Goal: Task Accomplishment & Management: Use online tool/utility

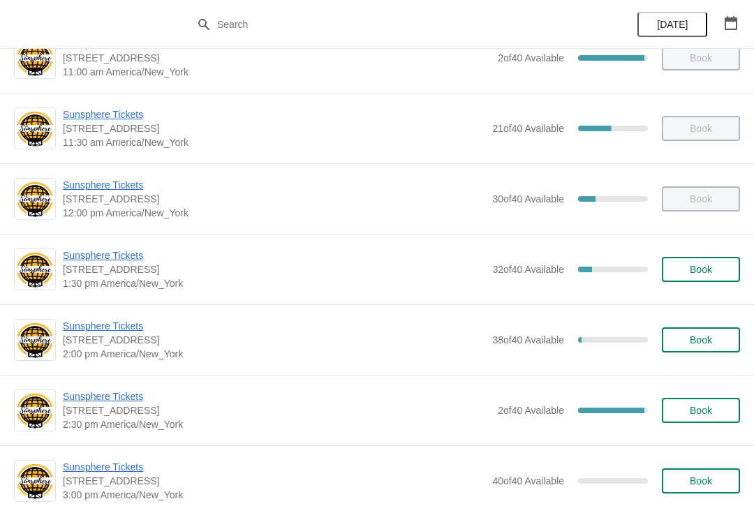
scroll to position [253, 0]
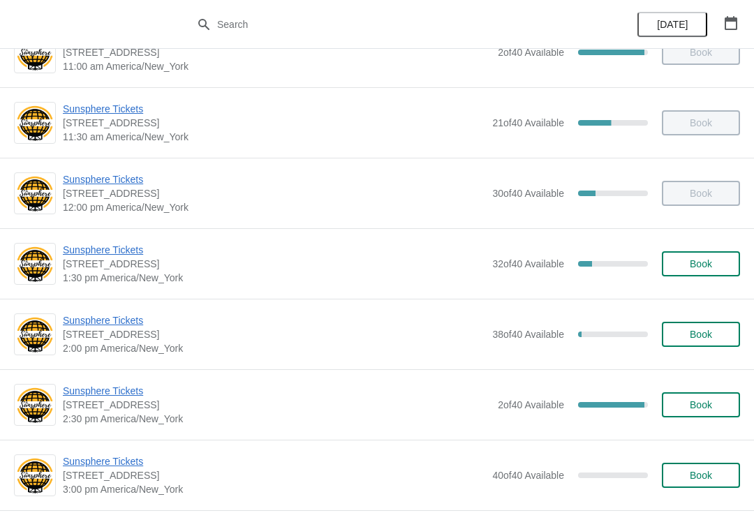
click at [110, 250] on span "Sunsphere Tickets" at bounding box center [274, 250] width 422 height 14
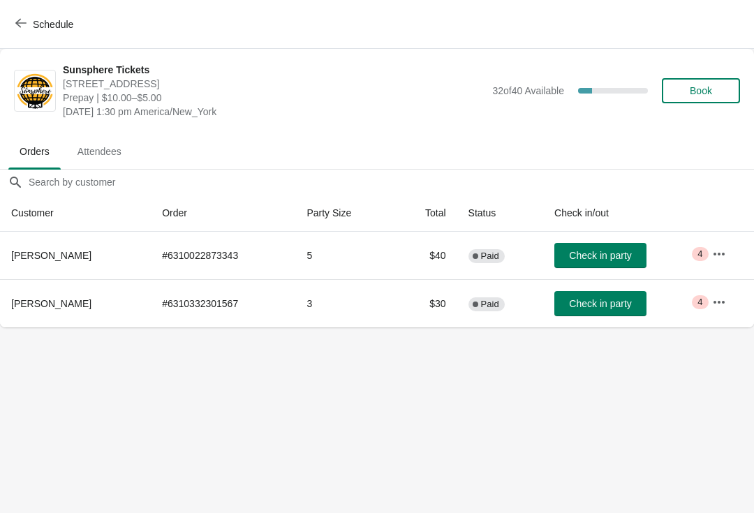
click at [699, 84] on button "Book" at bounding box center [701, 90] width 78 height 25
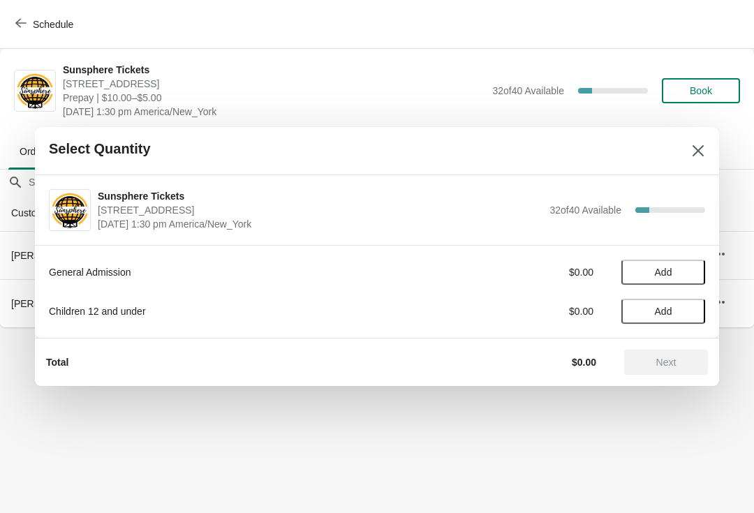
click at [684, 272] on span "Add" at bounding box center [663, 272] width 59 height 11
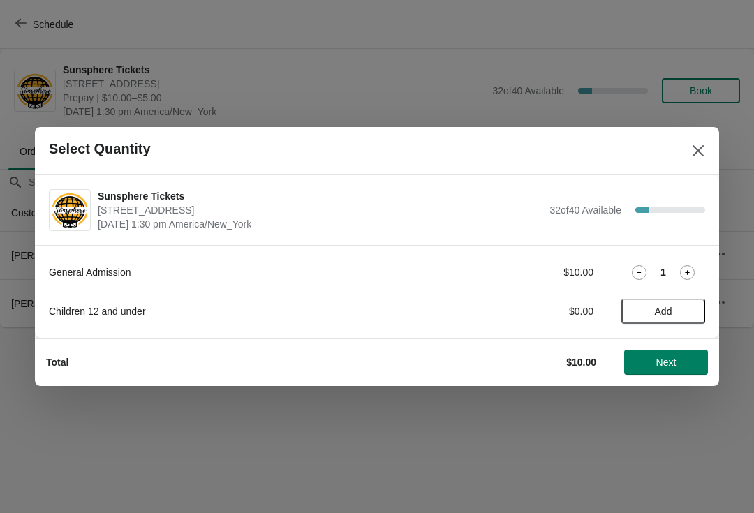
click at [692, 272] on icon at bounding box center [687, 272] width 15 height 15
click at [682, 366] on span "Next" at bounding box center [665, 362] width 61 height 11
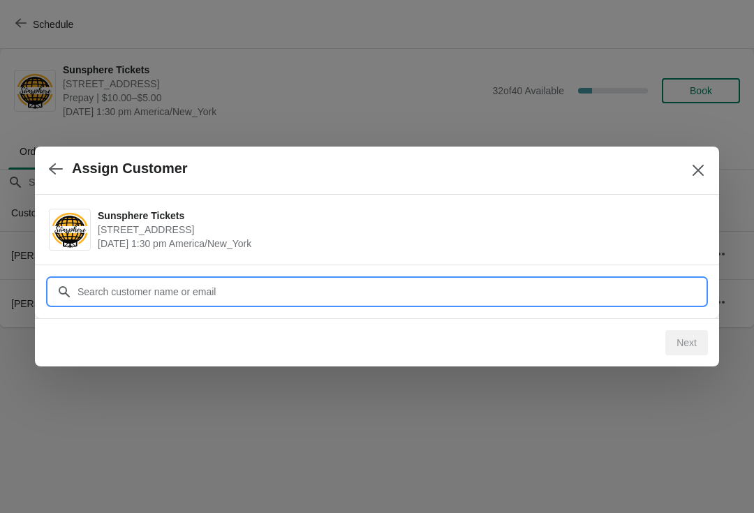
click at [540, 297] on input "Customer" at bounding box center [391, 291] width 628 height 25
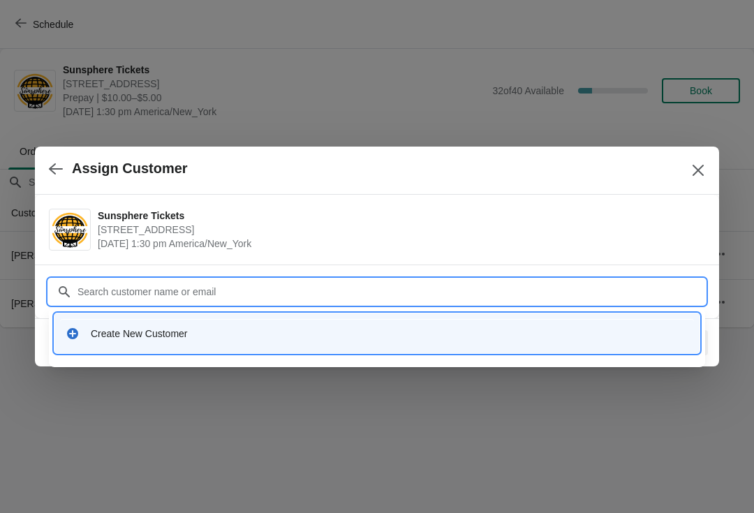
click at [281, 334] on div "Create New Customer" at bounding box center [390, 334] width 598 height 14
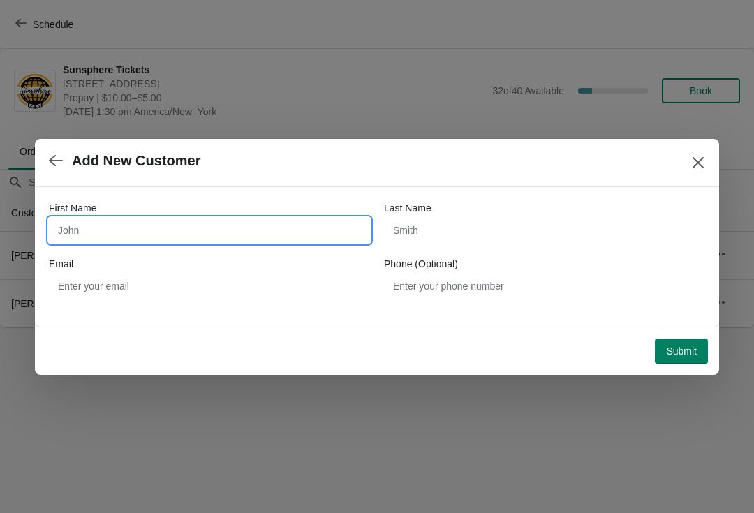
click at [216, 233] on input "First Name" at bounding box center [209, 230] width 321 height 25
type input "W"
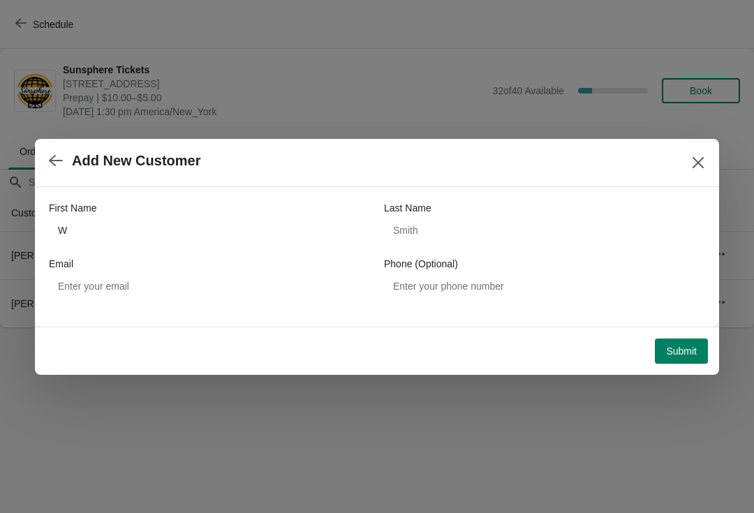
click at [682, 349] on span "Submit" at bounding box center [681, 351] width 31 height 11
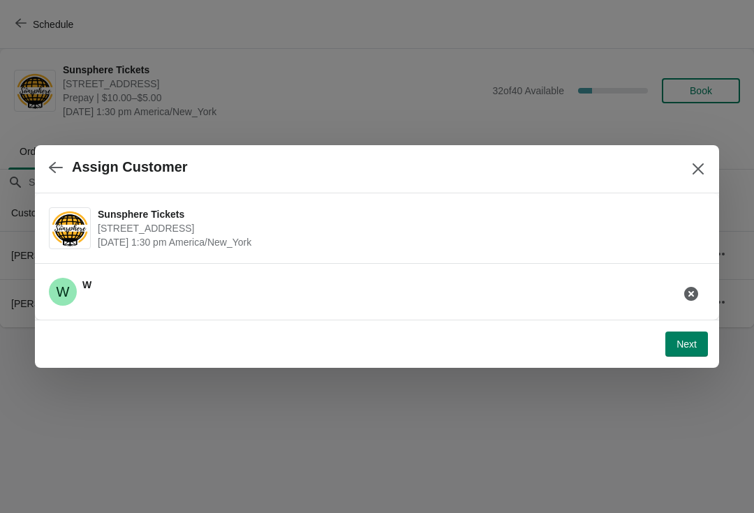
click at [697, 332] on button "Next" at bounding box center [686, 344] width 43 height 25
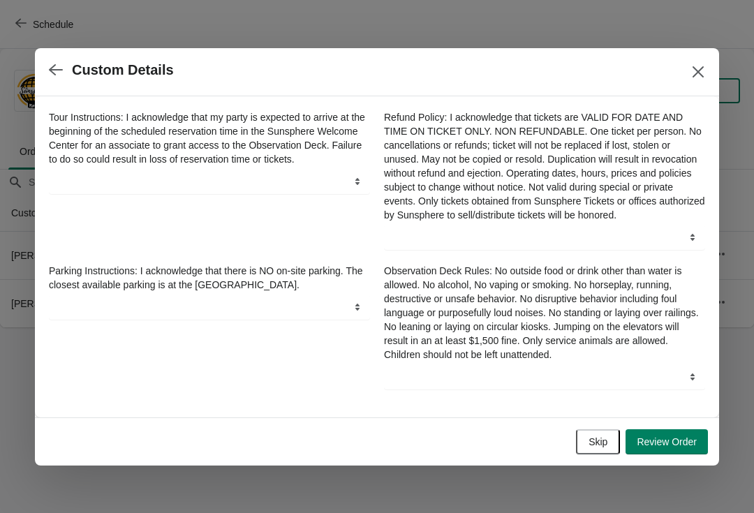
click at [605, 431] on div "Skip Review Order" at bounding box center [373, 439] width 667 height 31
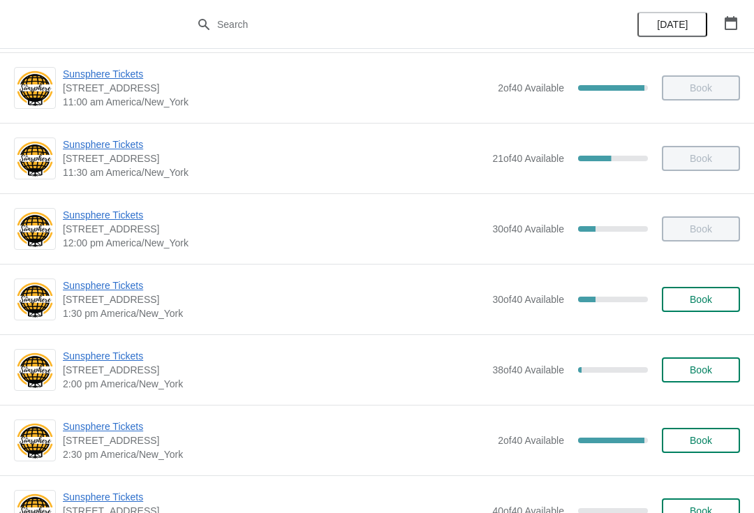
scroll to position [224, 0]
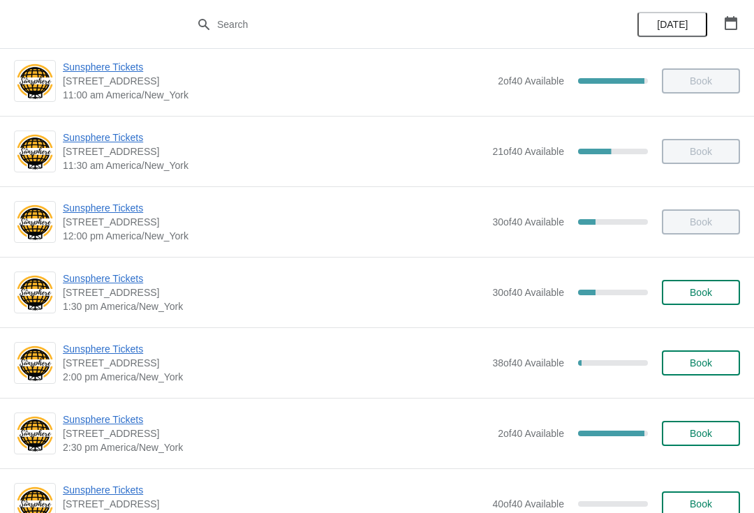
click at [101, 285] on span "Sunsphere Tickets" at bounding box center [274, 279] width 422 height 14
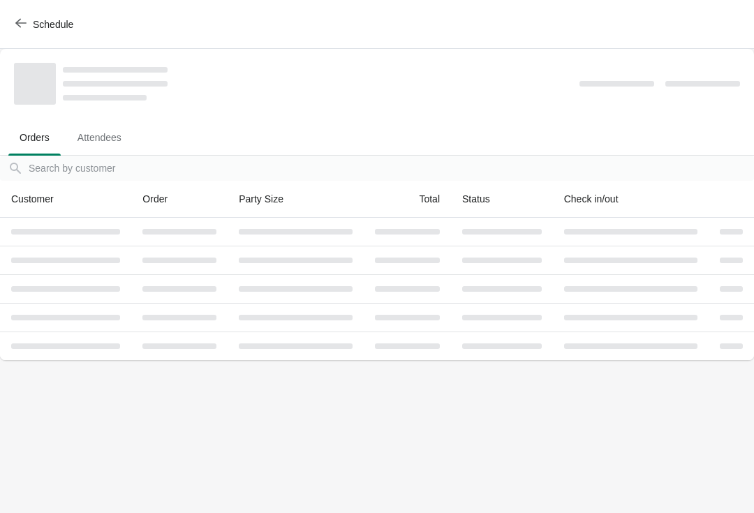
scroll to position [0, 0]
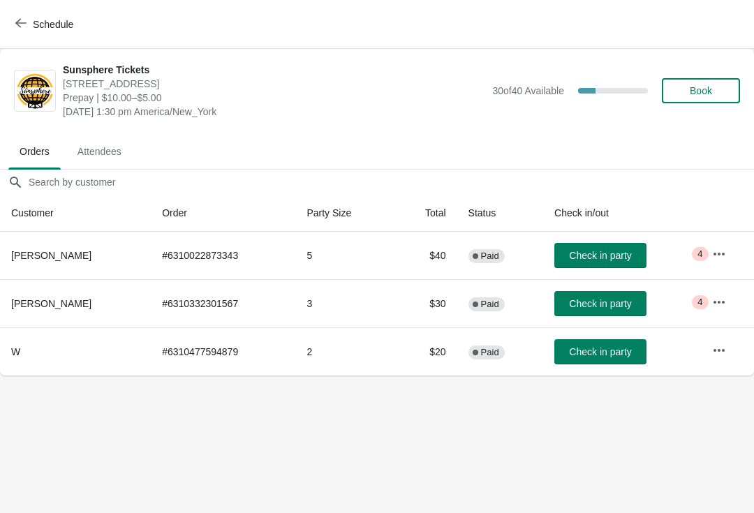
click at [600, 310] on button "Check in party" at bounding box center [600, 303] width 92 height 25
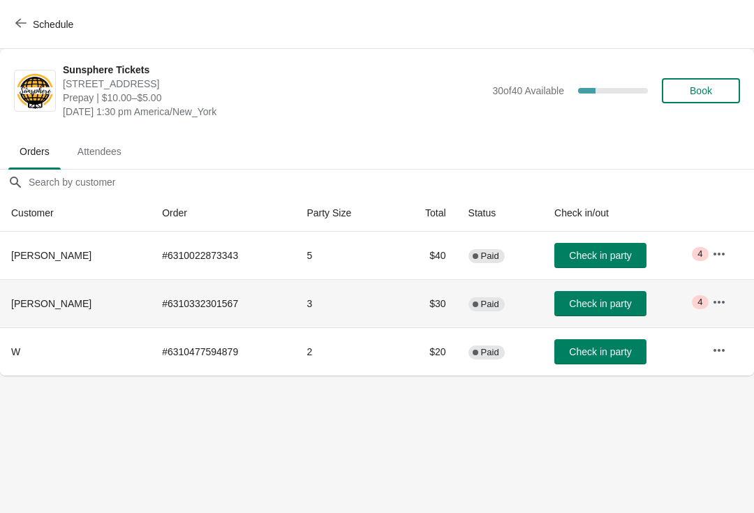
click at [612, 364] on button "Check in party" at bounding box center [600, 351] width 92 height 25
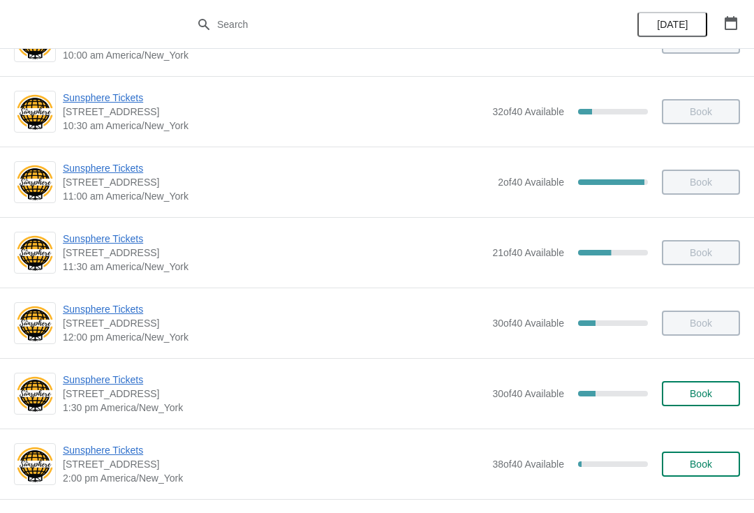
scroll to position [124, 0]
click at [128, 378] on span "Sunsphere Tickets" at bounding box center [274, 379] width 422 height 14
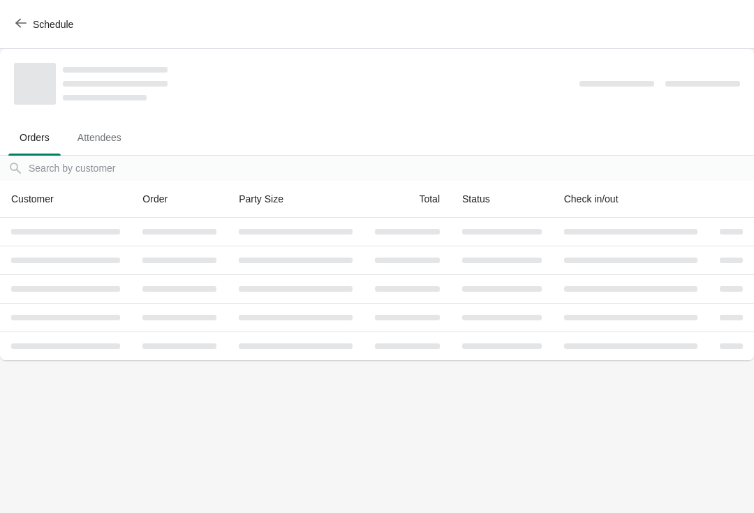
scroll to position [0, 0]
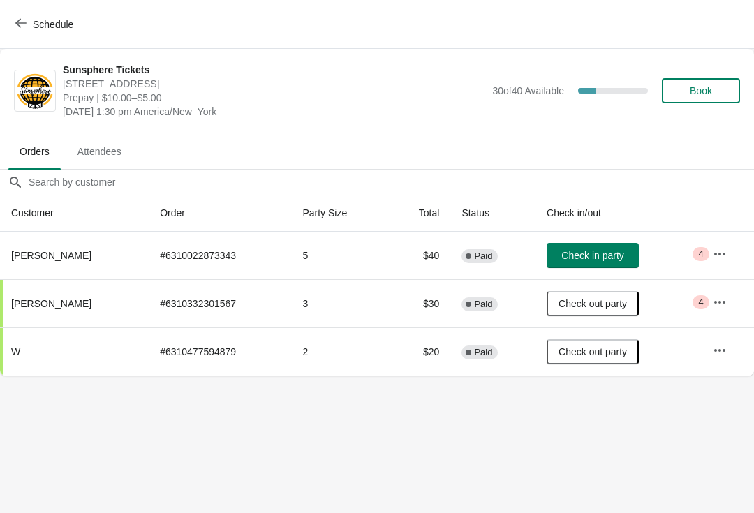
click at [595, 250] on span "Check in party" at bounding box center [592, 255] width 62 height 11
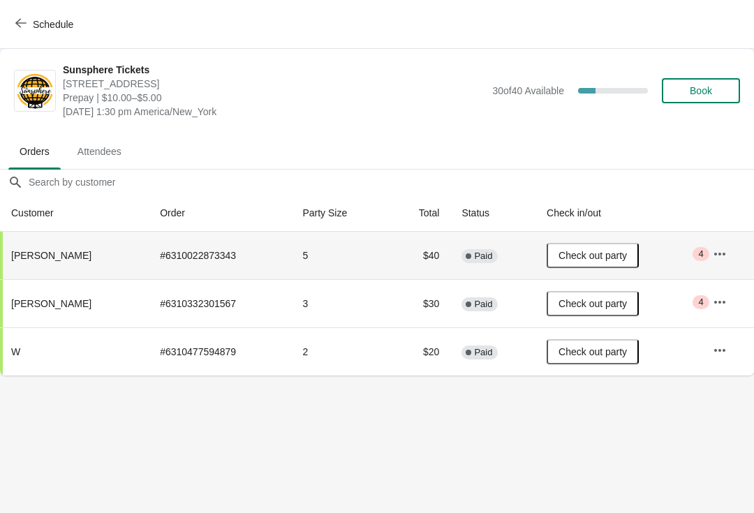
scroll to position [0, 1]
click at [707, 103] on button "Book" at bounding box center [700, 90] width 78 height 25
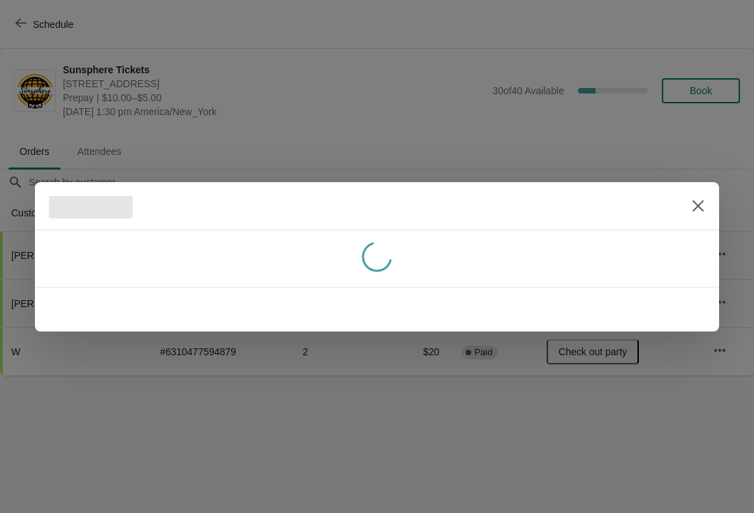
scroll to position [0, 0]
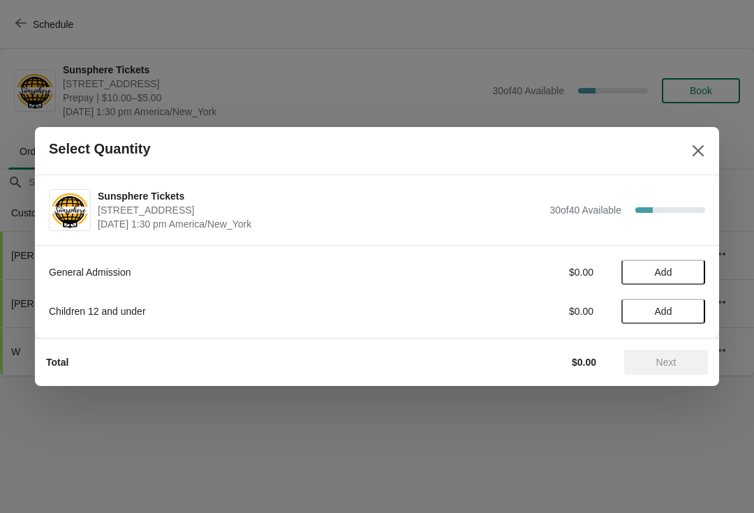
click at [699, 266] on button "Add" at bounding box center [663, 272] width 84 height 25
click at [695, 262] on div "General Admission $10.00 1" at bounding box center [377, 272] width 656 height 25
click at [689, 269] on icon at bounding box center [687, 272] width 15 height 15
click at [665, 369] on button "Next" at bounding box center [666, 362] width 84 height 25
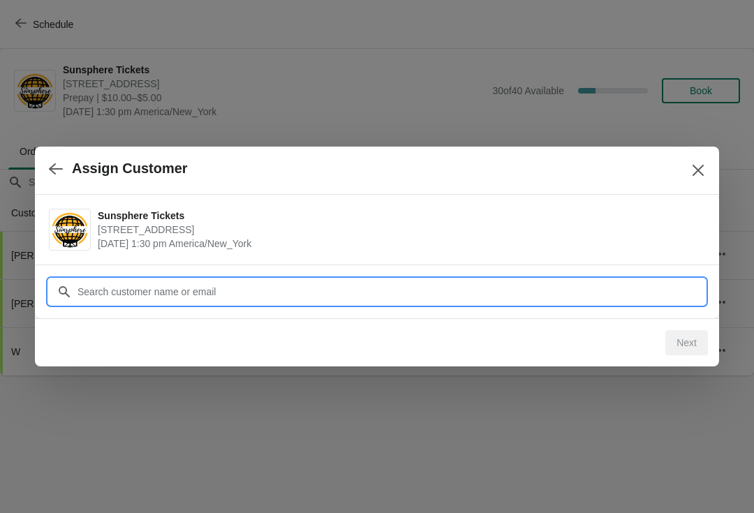
click at [361, 284] on input "Customer" at bounding box center [391, 291] width 628 height 25
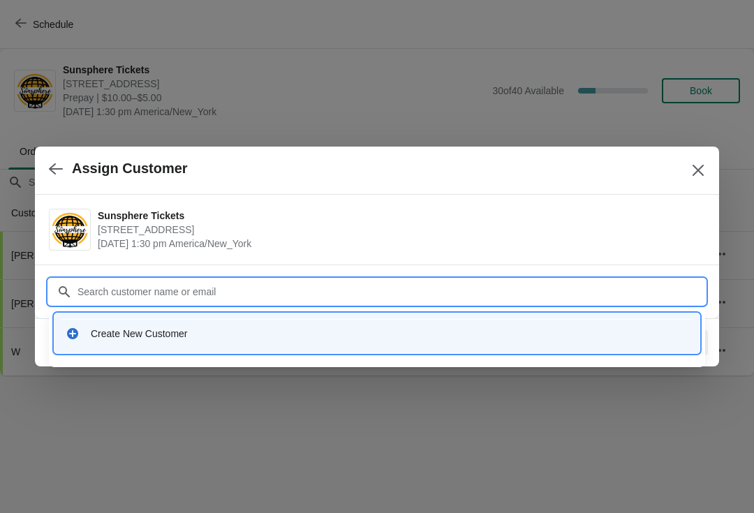
click at [221, 329] on div "Create New Customer" at bounding box center [390, 334] width 598 height 14
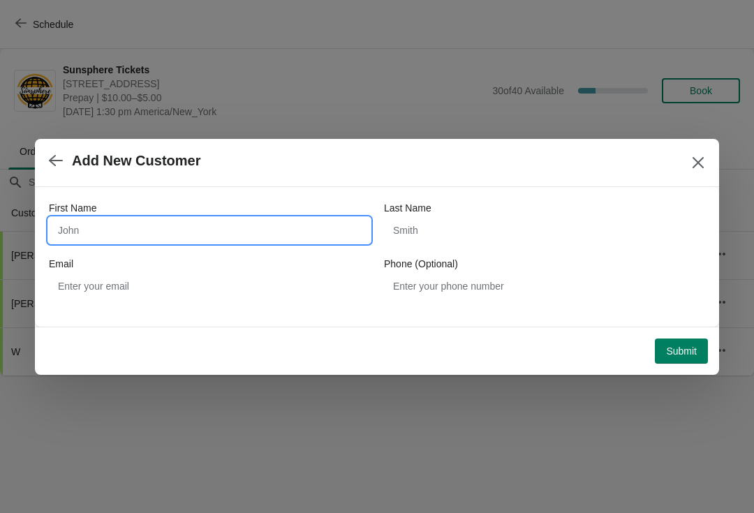
click at [207, 226] on input "First Name" at bounding box center [209, 230] width 321 height 25
type input "Walkin"
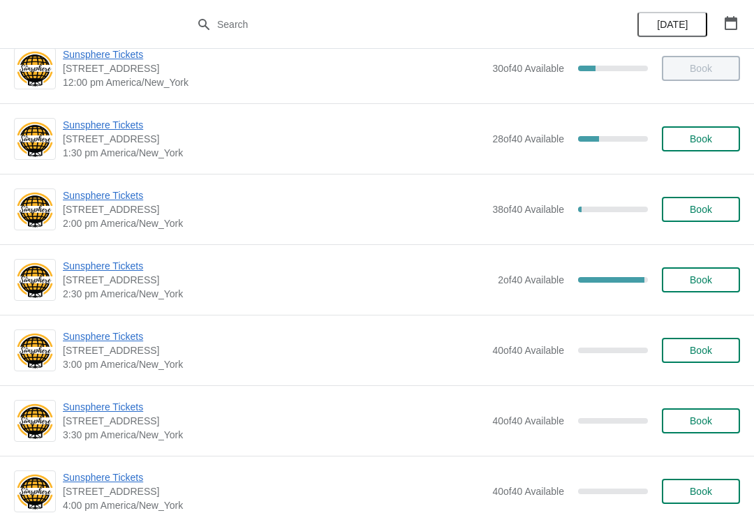
scroll to position [400, 0]
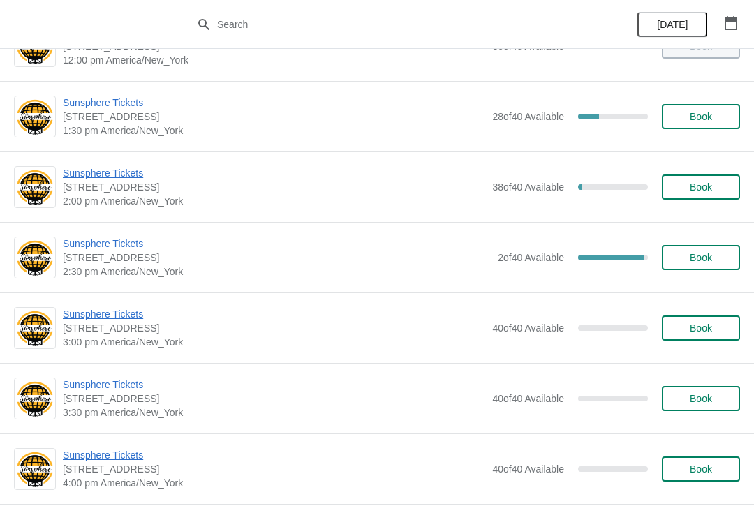
click at [116, 226] on div "Sunsphere Tickets 810 Clinch Avenue, Knoxville, TN, USA 2:30 pm America/New_Yor…" at bounding box center [377, 257] width 754 height 70
click at [112, 249] on span "Sunsphere Tickets" at bounding box center [277, 244] width 428 height 14
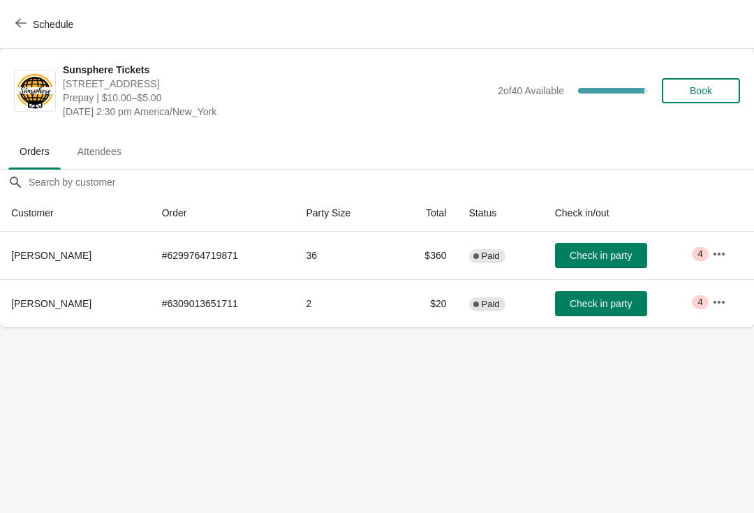
click at [597, 252] on span "Check in party" at bounding box center [601, 255] width 62 height 11
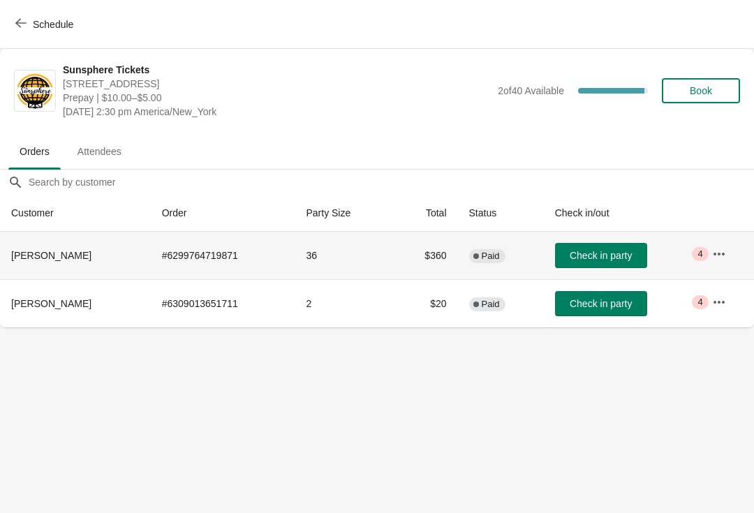
click at [597, 306] on span "Check in party" at bounding box center [601, 303] width 62 height 11
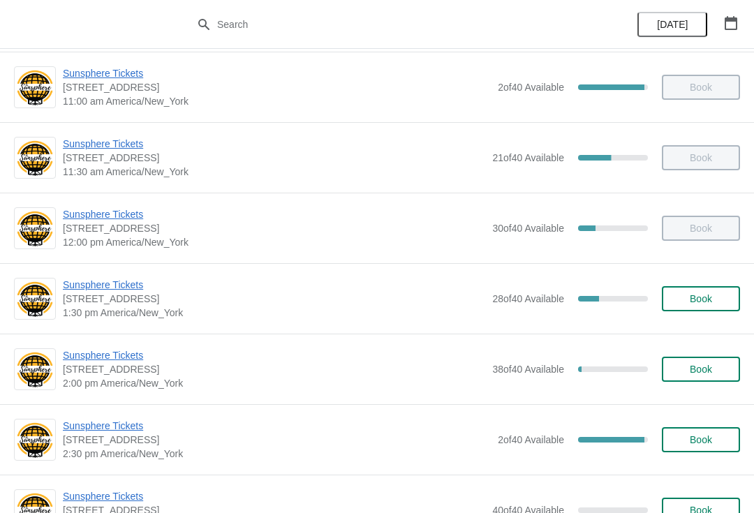
scroll to position [227, 0]
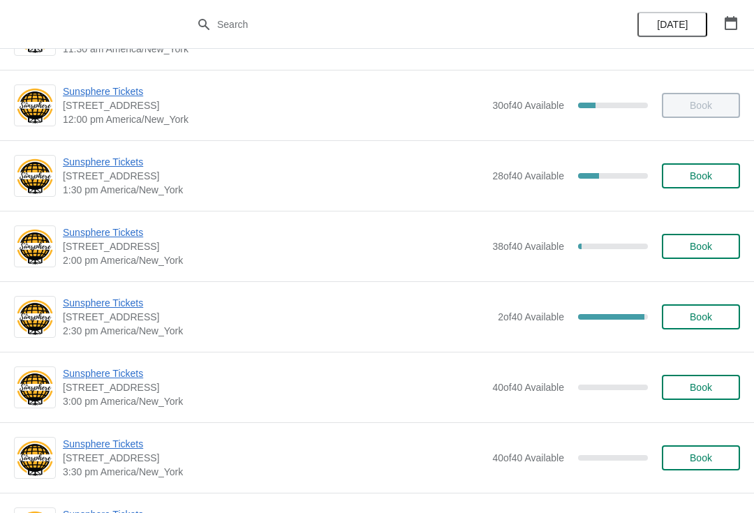
scroll to position [370, 0]
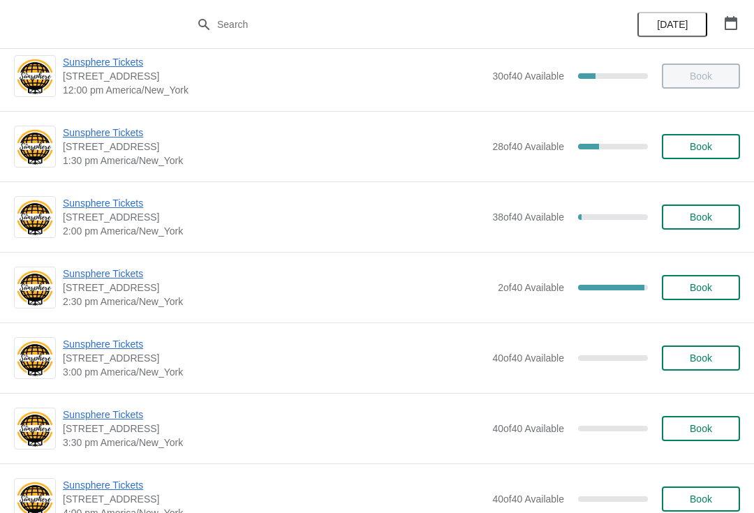
click at [111, 203] on span "Sunsphere Tickets" at bounding box center [274, 203] width 422 height 14
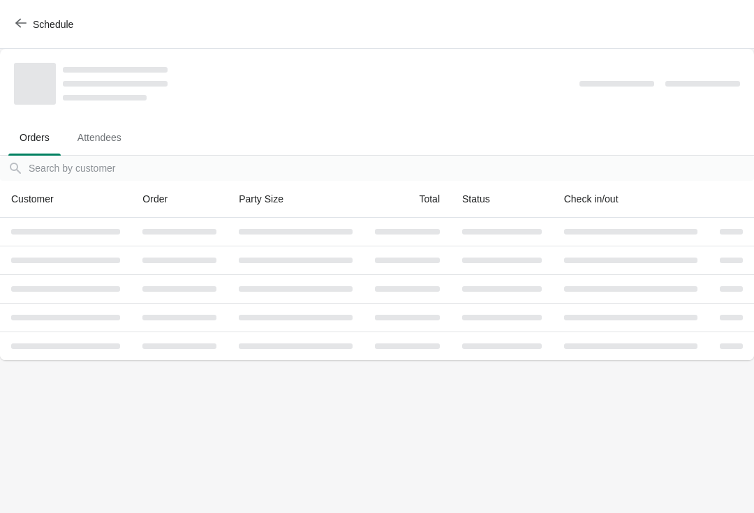
scroll to position [0, 0]
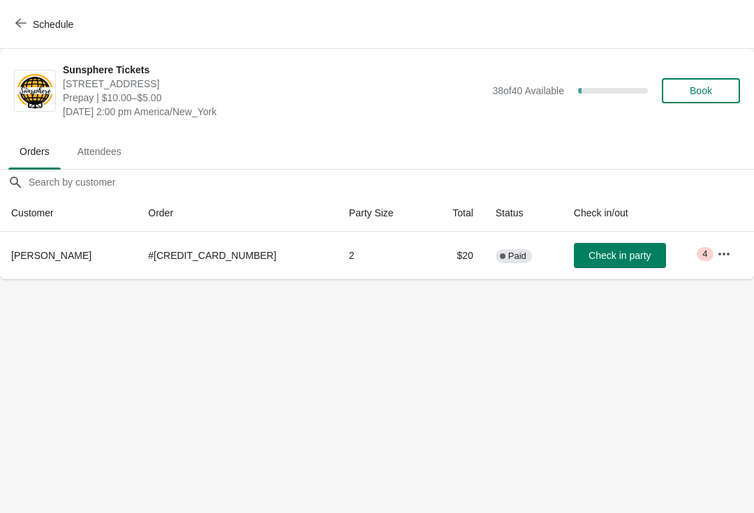
click at [602, 265] on button "Check in party" at bounding box center [620, 255] width 92 height 25
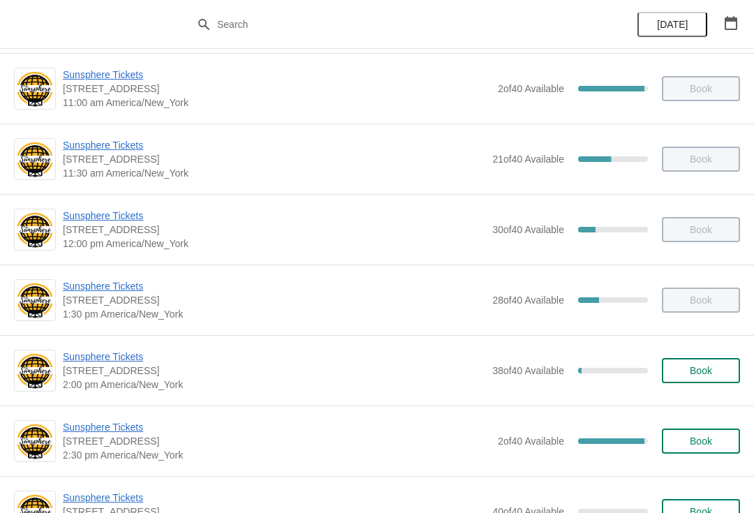
scroll to position [228, 0]
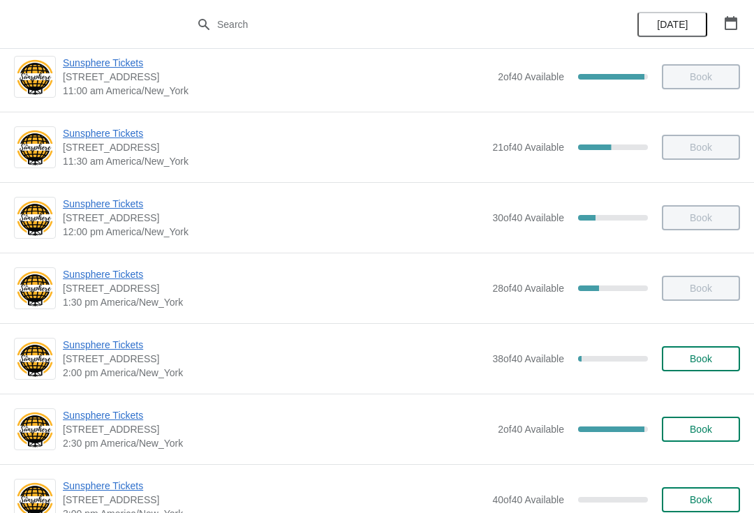
click at [117, 421] on span "Sunsphere Tickets" at bounding box center [277, 415] width 428 height 14
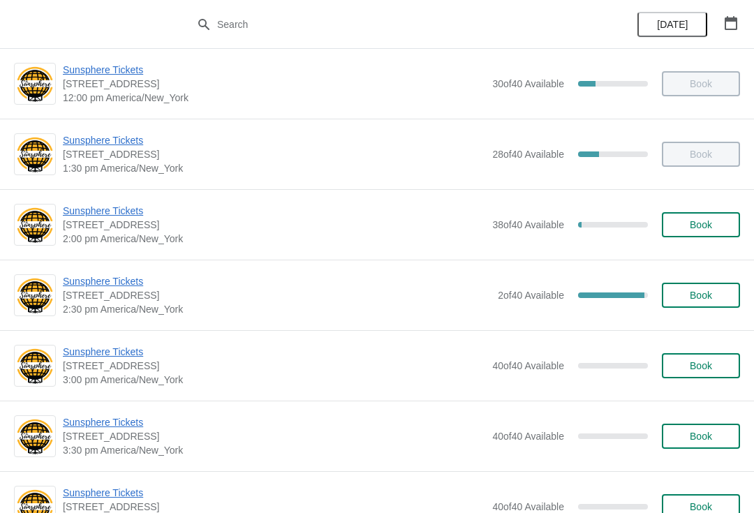
scroll to position [374, 0]
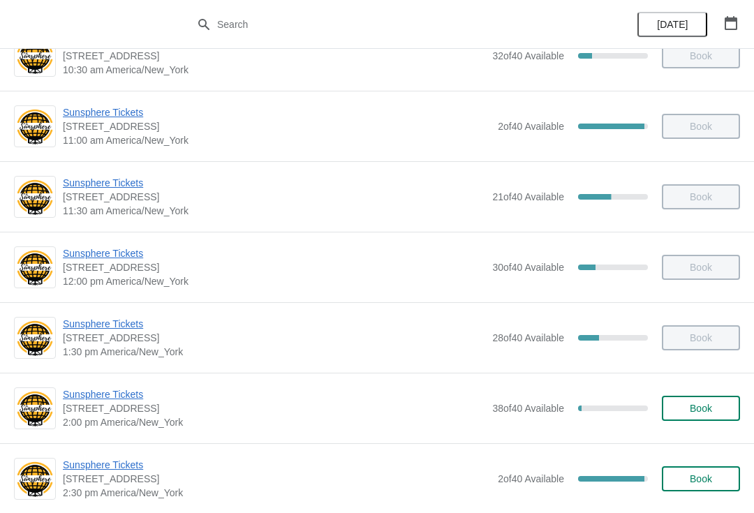
scroll to position [192, 0]
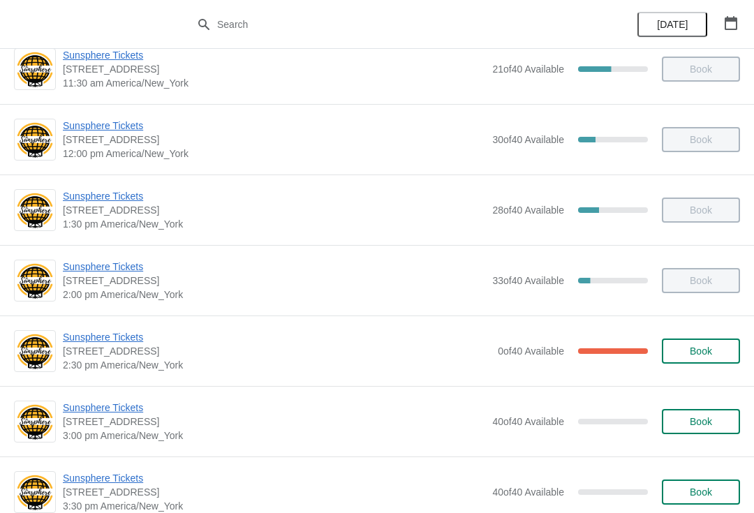
scroll to position [332, 0]
